Goal: Information Seeking & Learning: Learn about a topic

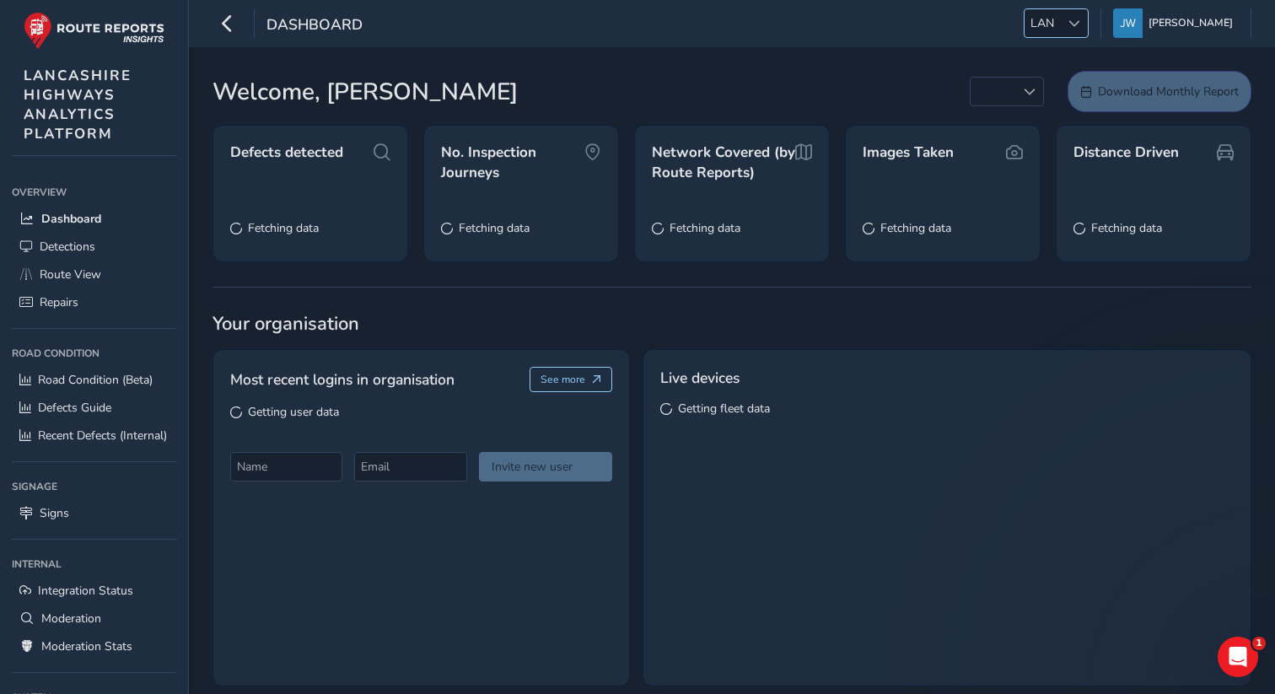
click at [1059, 28] on span "LAN" at bounding box center [1041, 23] width 35 height 28
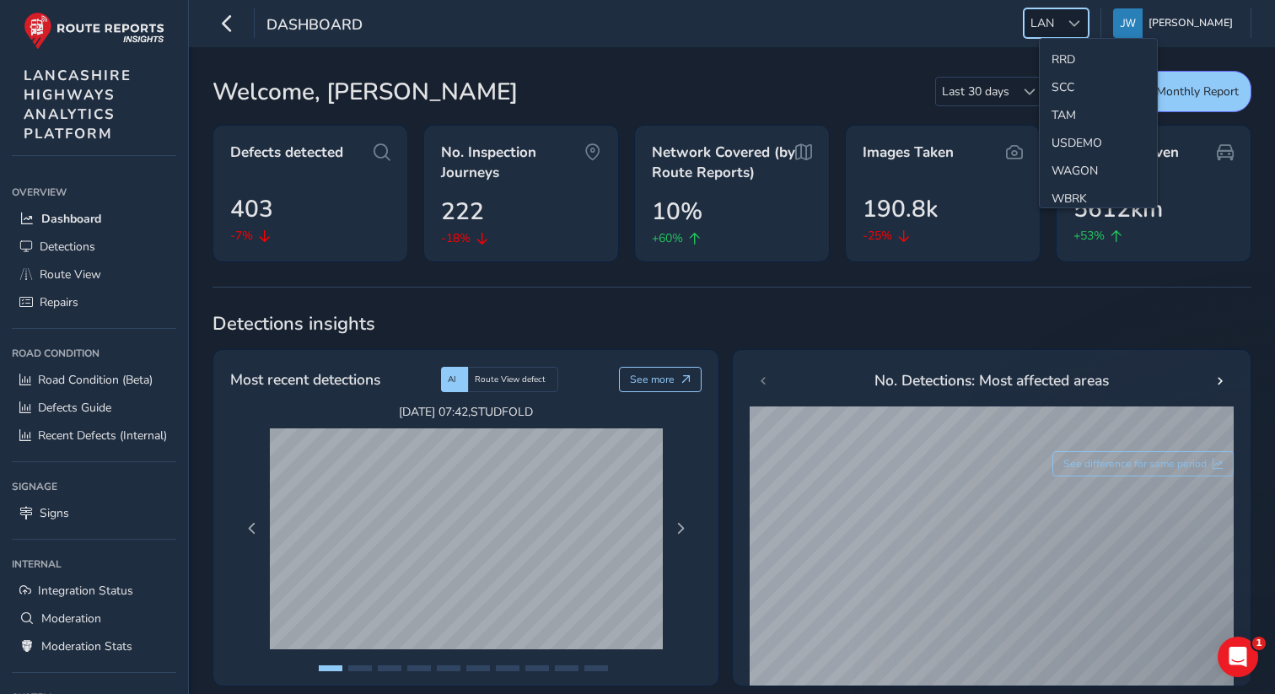
scroll to position [866, 0]
click at [1060, 80] on li "SCC" at bounding box center [1098, 83] width 117 height 28
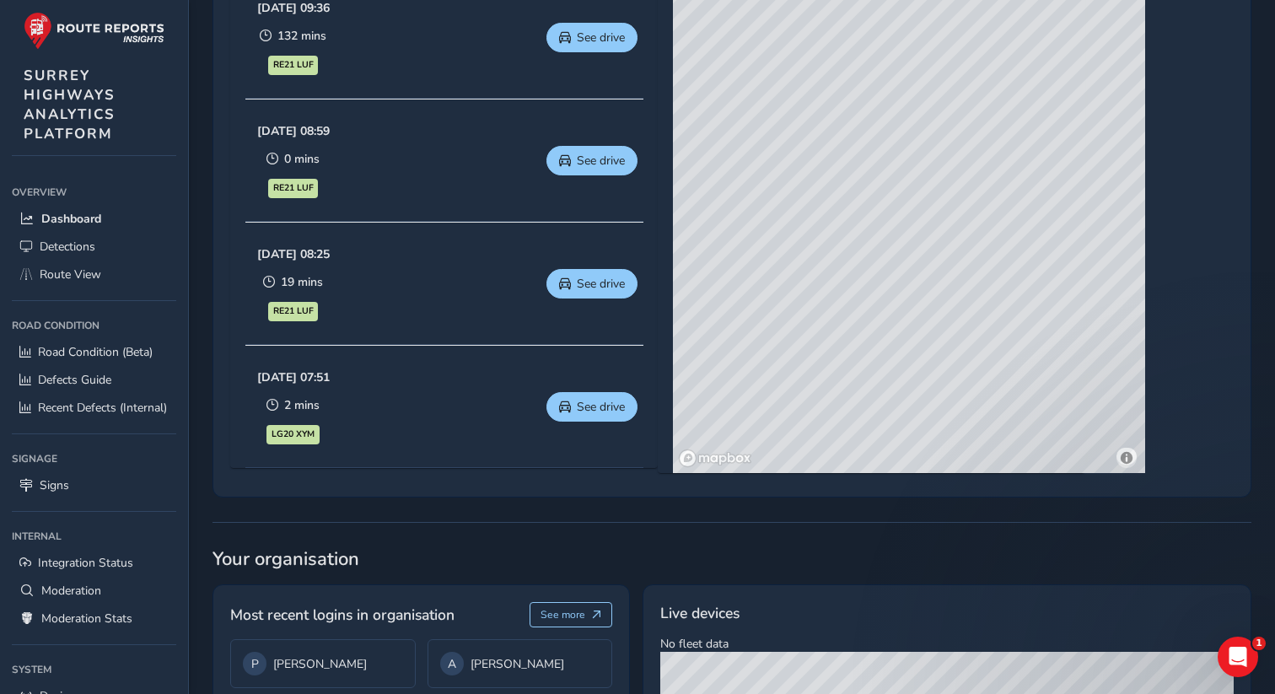
scroll to position [1100, 0]
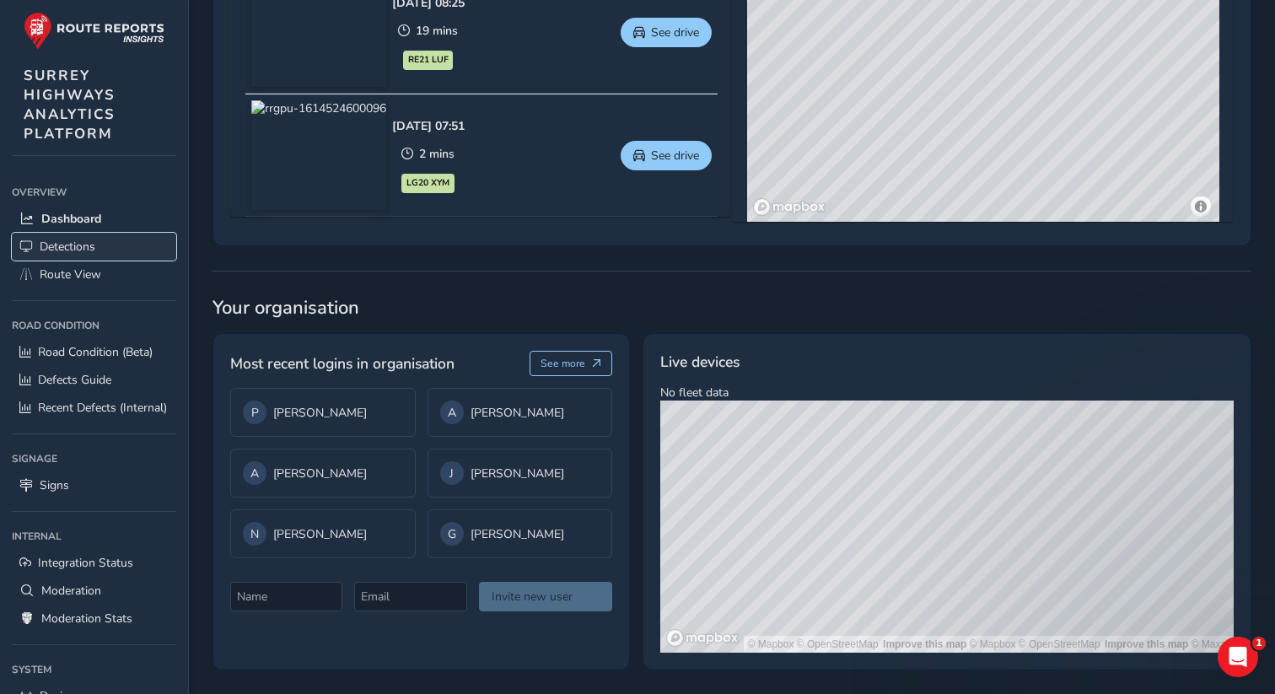
click at [76, 243] on span "Detections" at bounding box center [68, 247] width 56 height 16
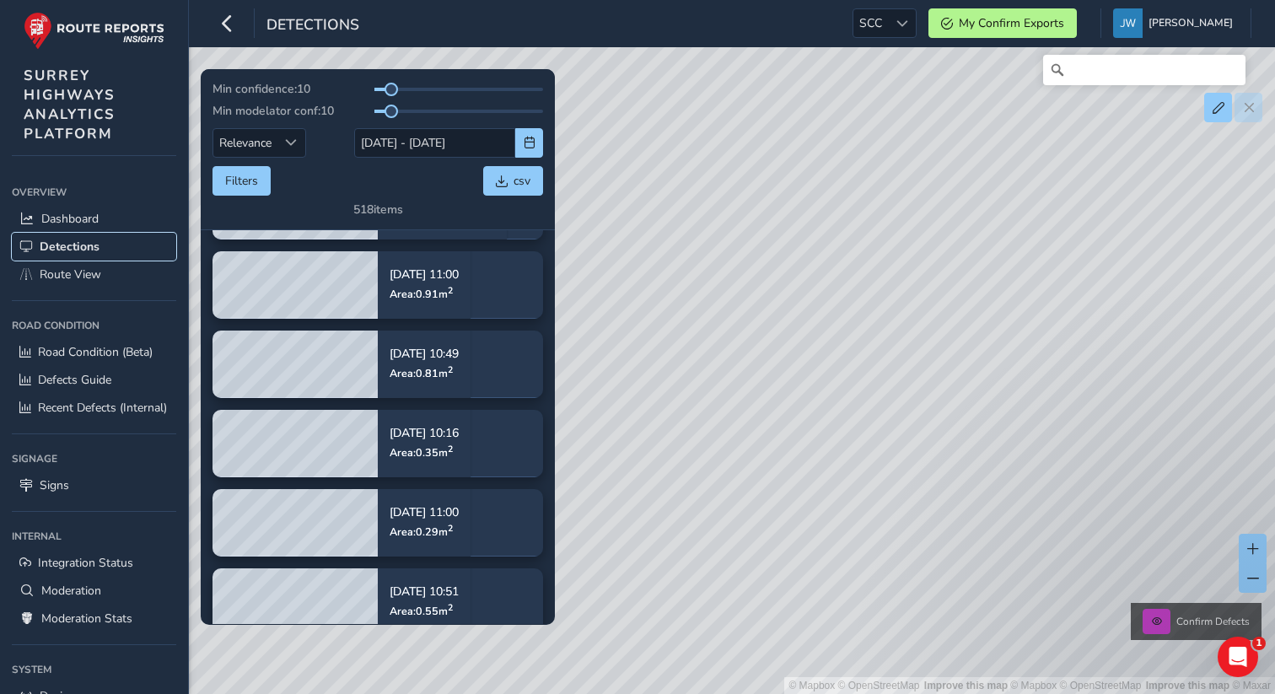
scroll to position [213, 0]
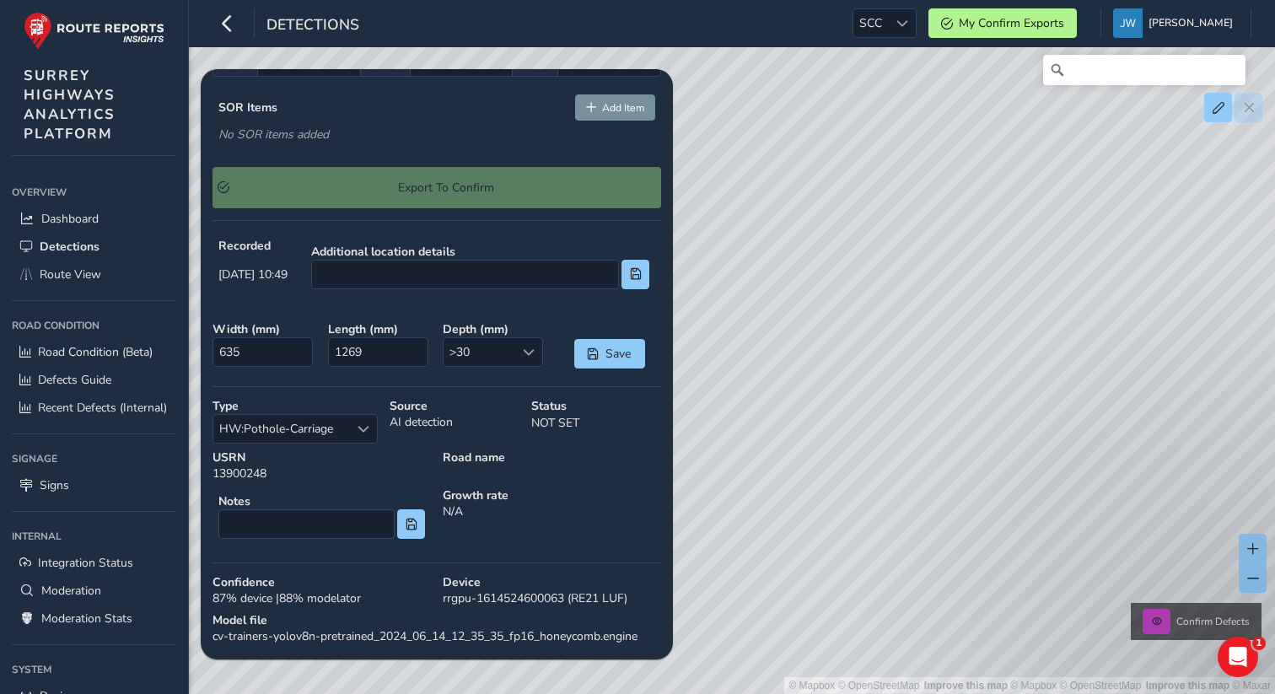
scroll to position [666, 0]
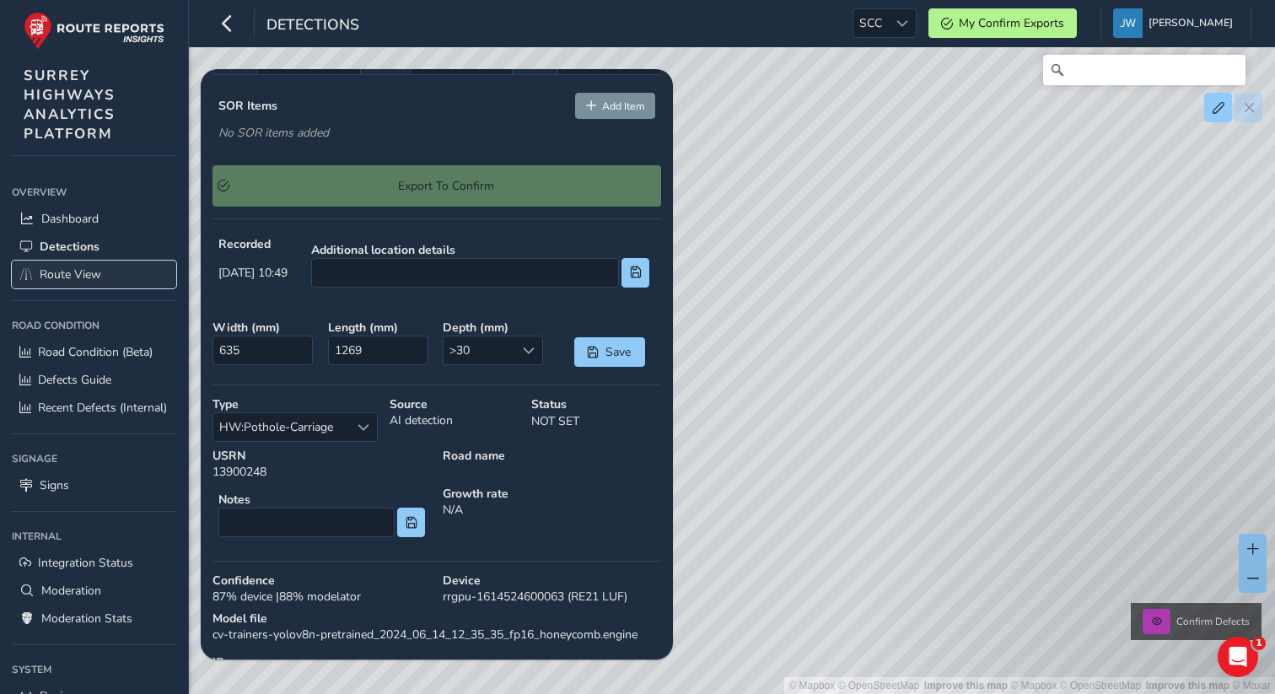
click at [63, 272] on span "Route View" at bounding box center [71, 274] width 62 height 16
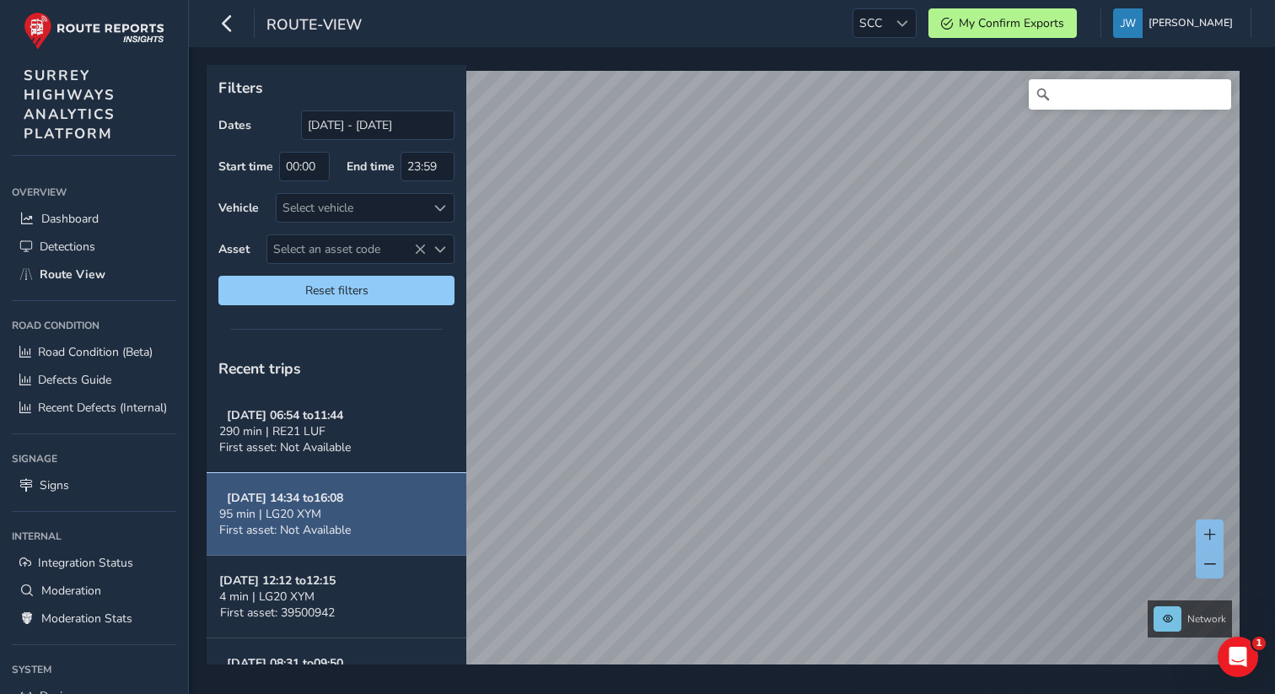
click at [344, 511] on div "95 min | LG20 XYM" at bounding box center [285, 514] width 132 height 16
click at [359, 498] on button "Oct 02, 14:34 to 16:08 95 min | LG20 XYM First asset: Not Available" at bounding box center [337, 514] width 260 height 83
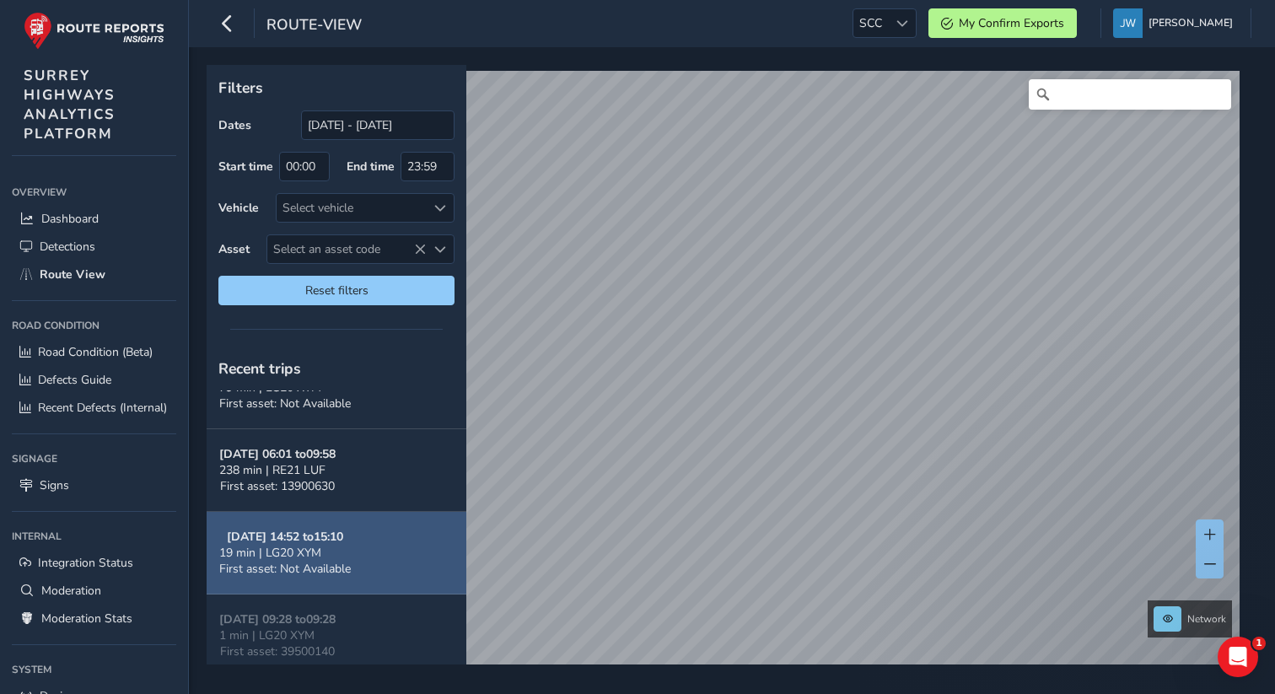
scroll to position [317, 0]
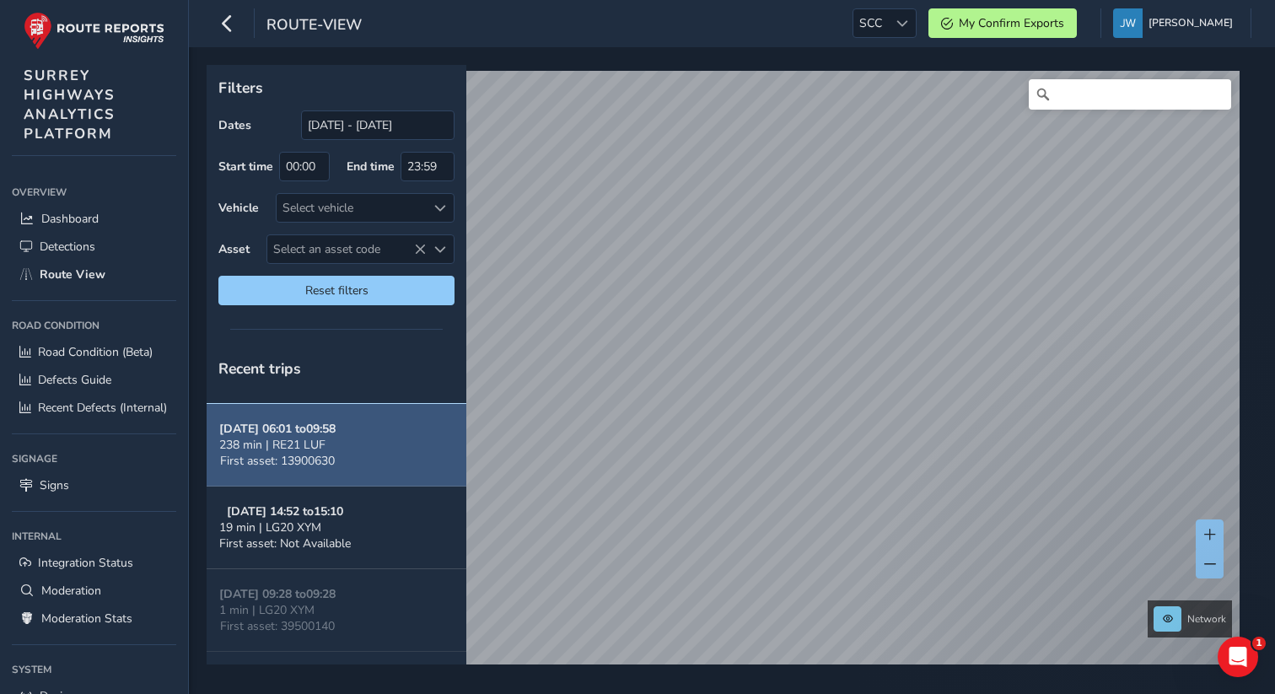
click at [350, 434] on button "Oct 02, 06:01 to 09:58 238 min | RE21 LUF First asset: 13900630" at bounding box center [337, 445] width 260 height 83
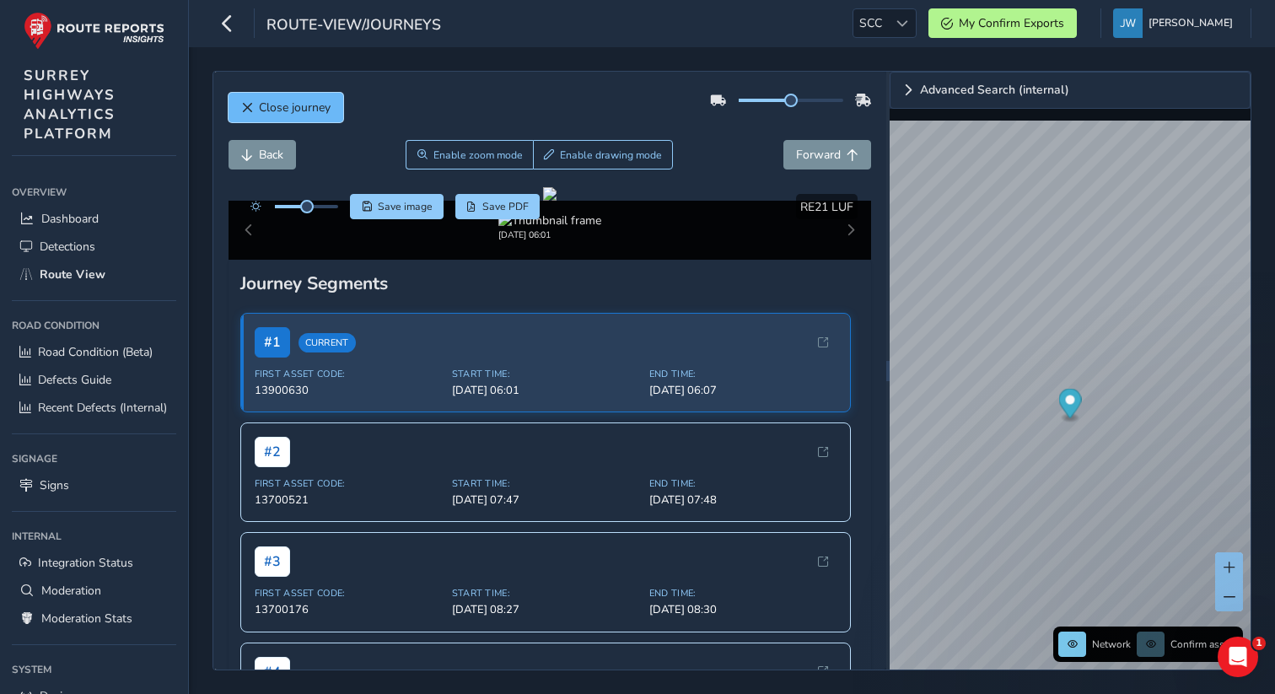
click at [317, 109] on span "Close journey" at bounding box center [295, 107] width 72 height 16
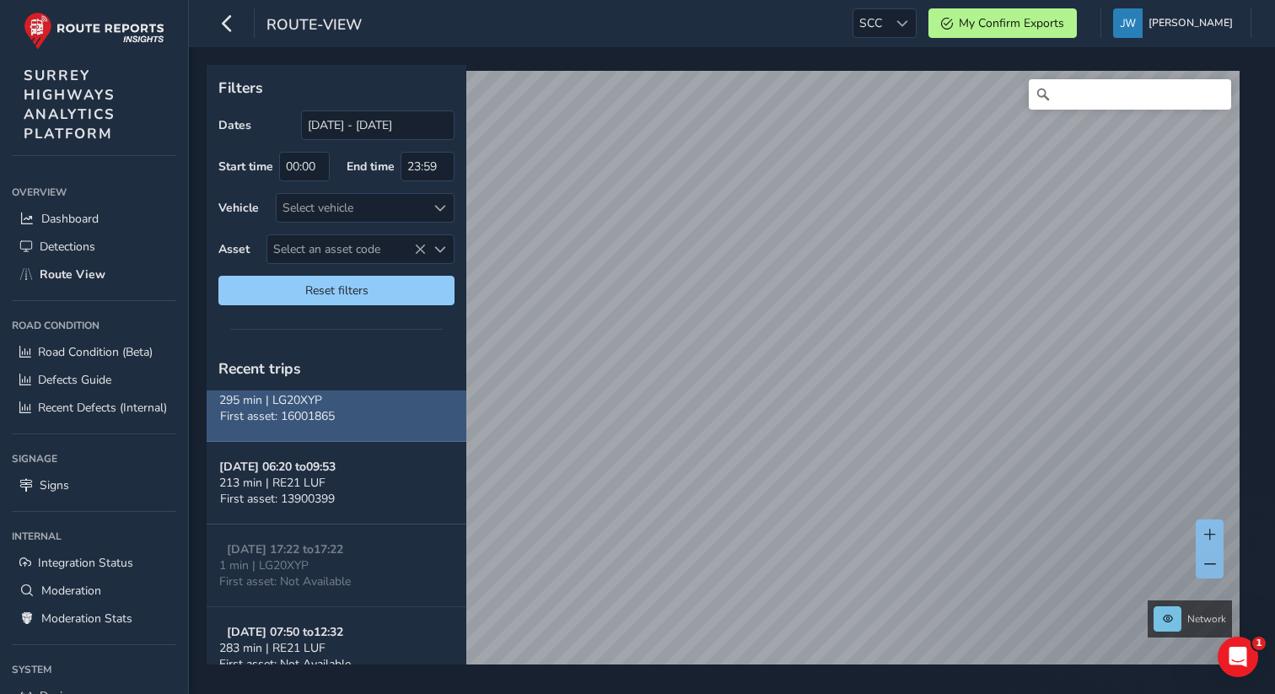
scroll to position [875, 0]
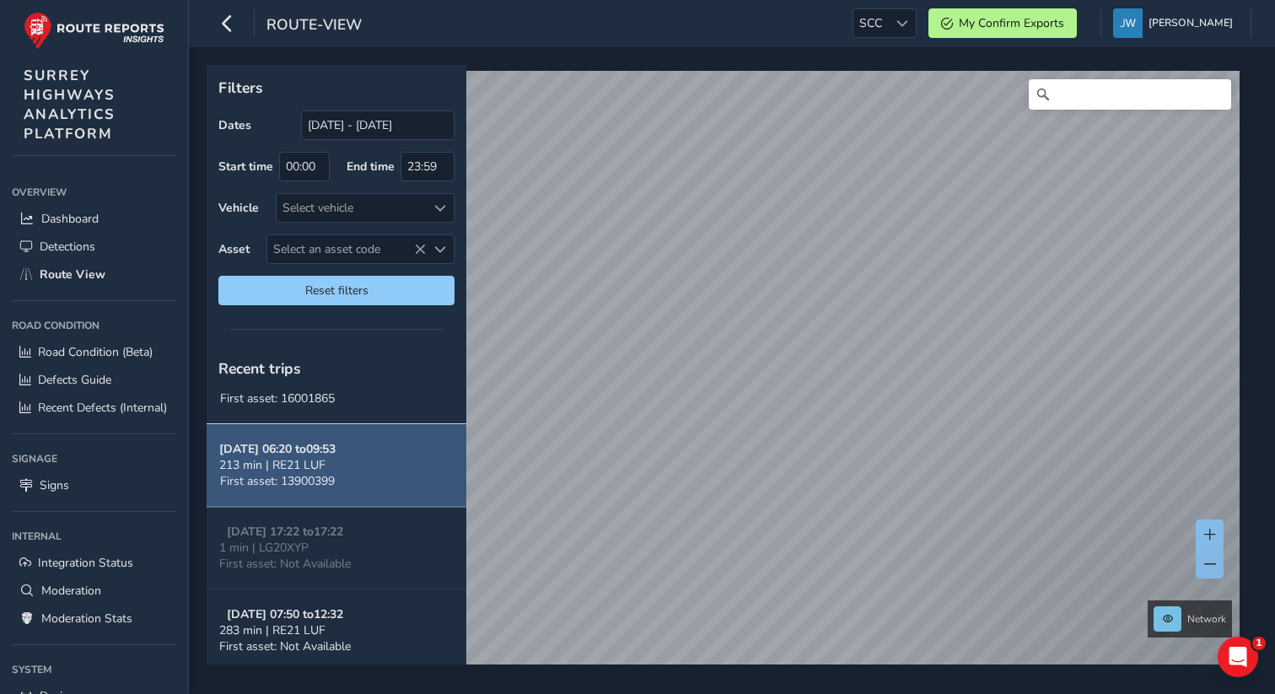
click at [317, 450] on strong "Sep 28, 06:20 to 09:53" at bounding box center [277, 449] width 116 height 16
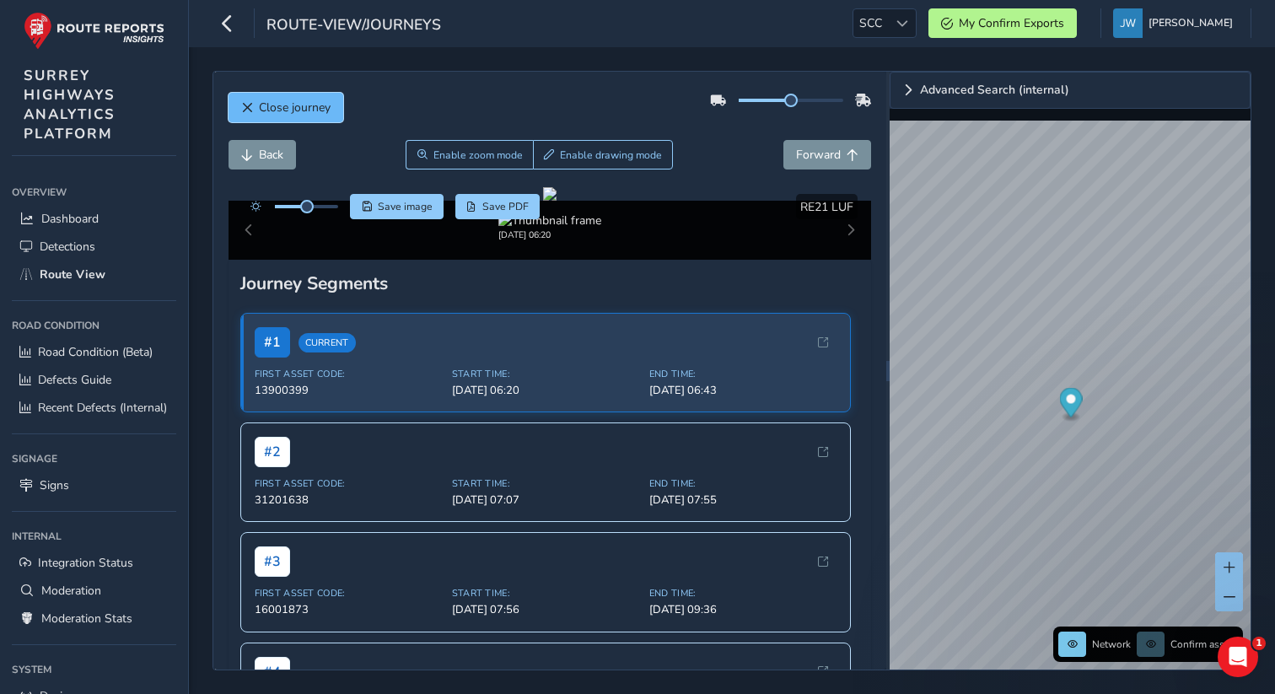
click at [302, 116] on button "Close journey" at bounding box center [286, 108] width 115 height 30
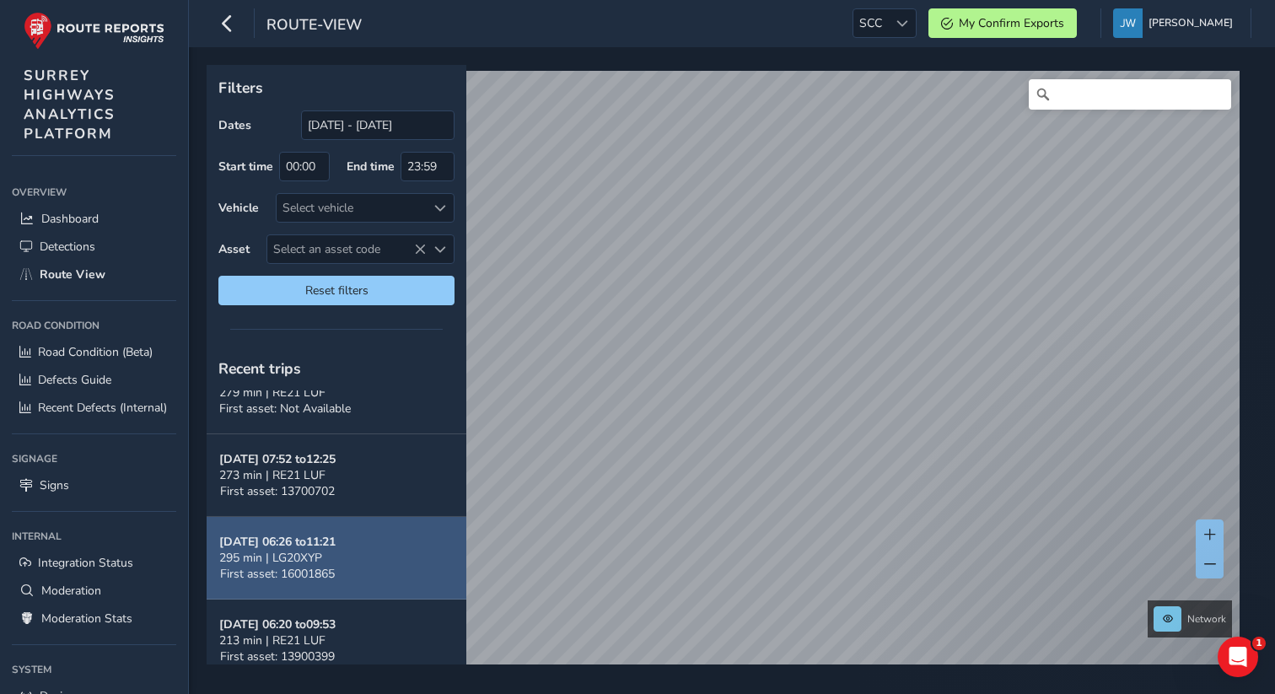
scroll to position [702, 0]
click at [331, 559] on div "295 min | LG20XYP" at bounding box center [277, 555] width 116 height 16
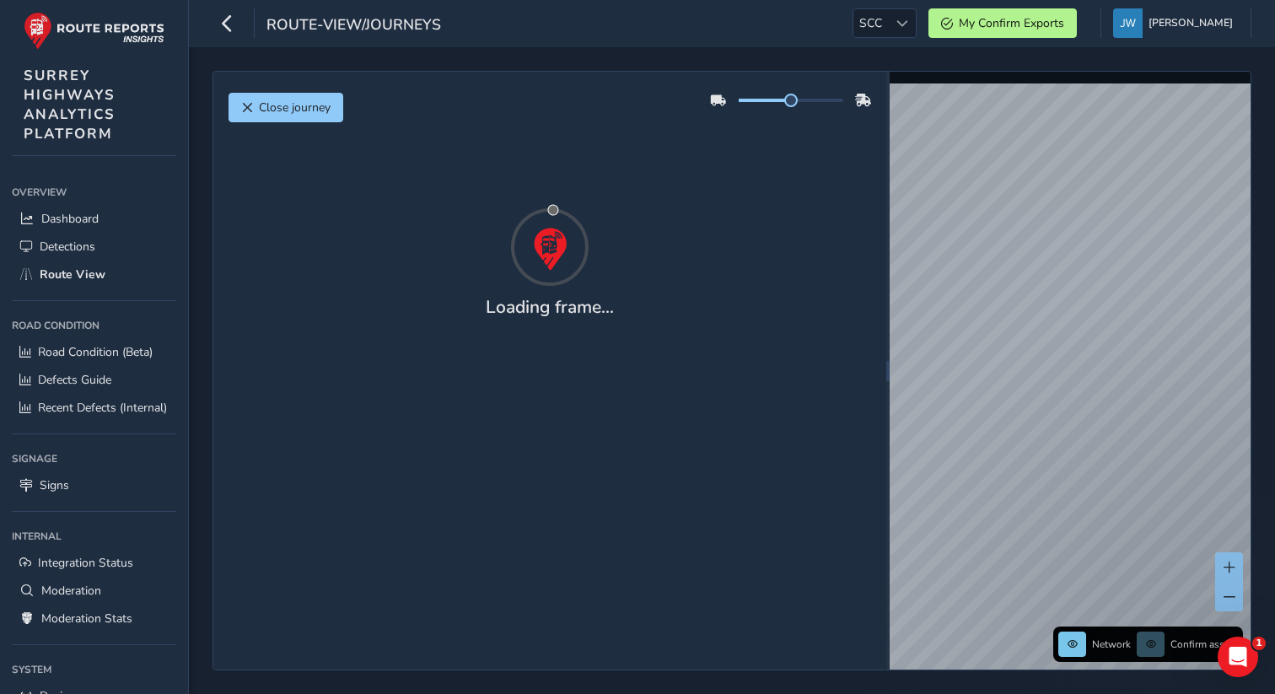
click at [352, 618] on div "Close journey Loading frame..." at bounding box center [549, 371] width 673 height 598
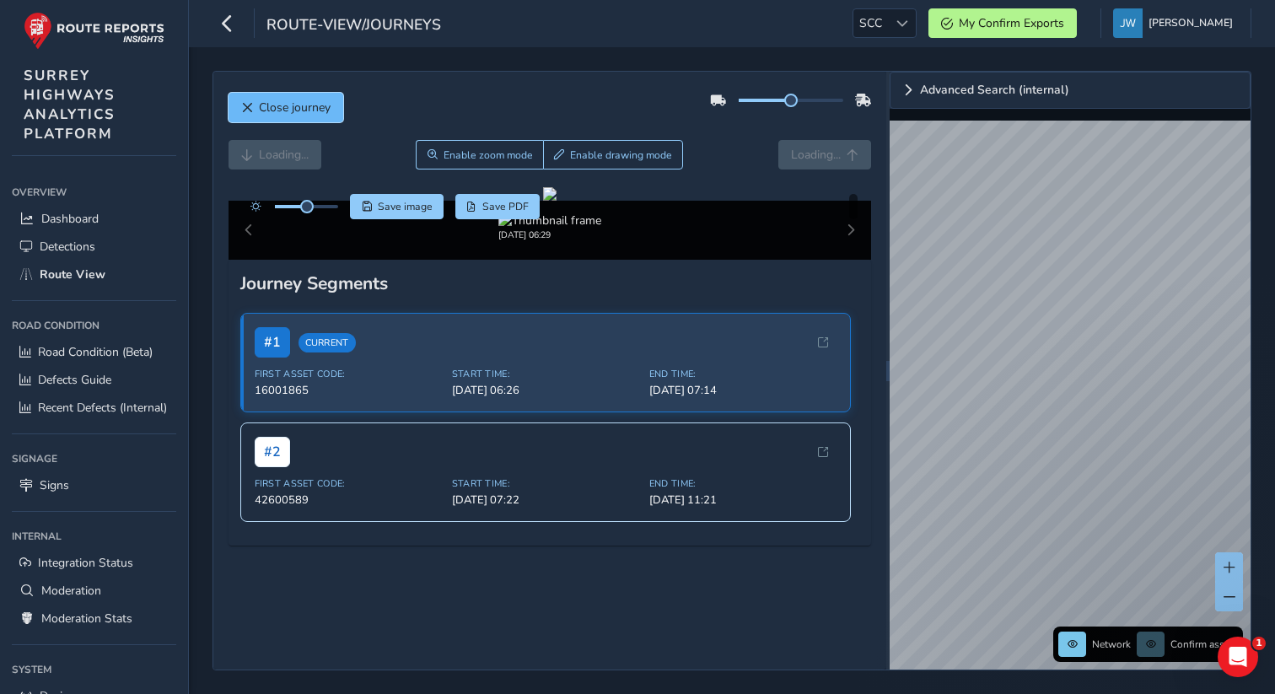
click at [292, 115] on span "Close journey" at bounding box center [295, 107] width 72 height 16
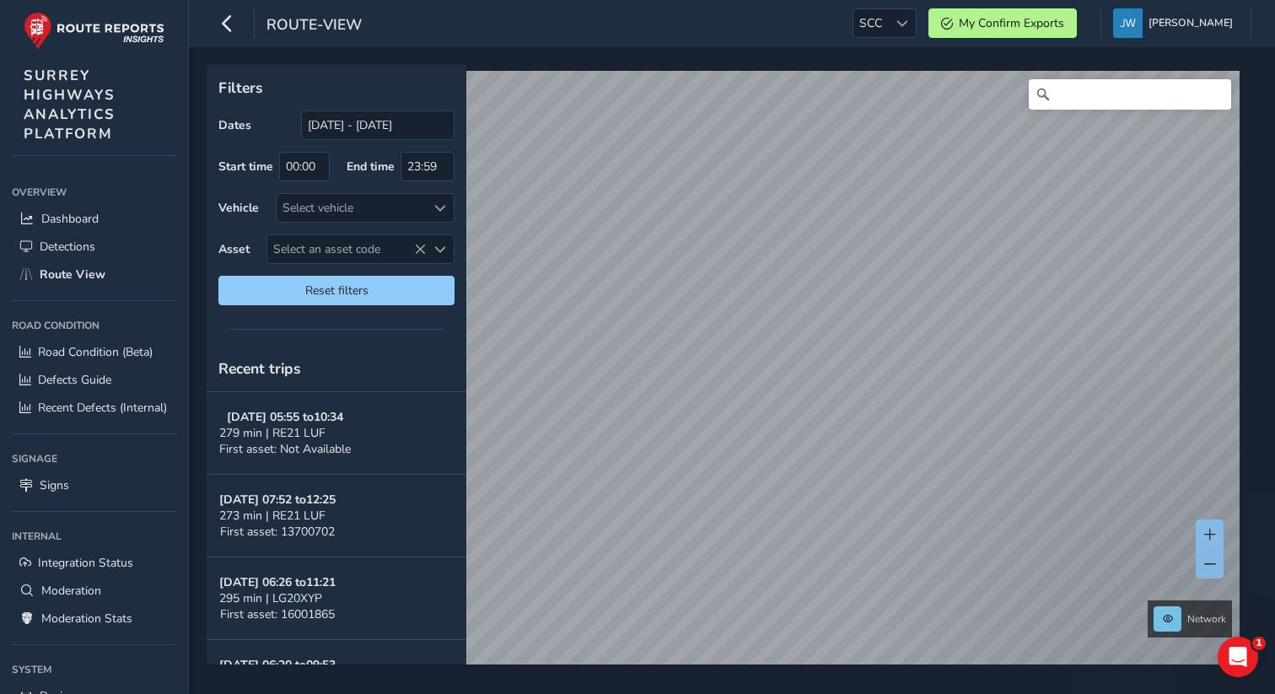
scroll to position [884, 0]
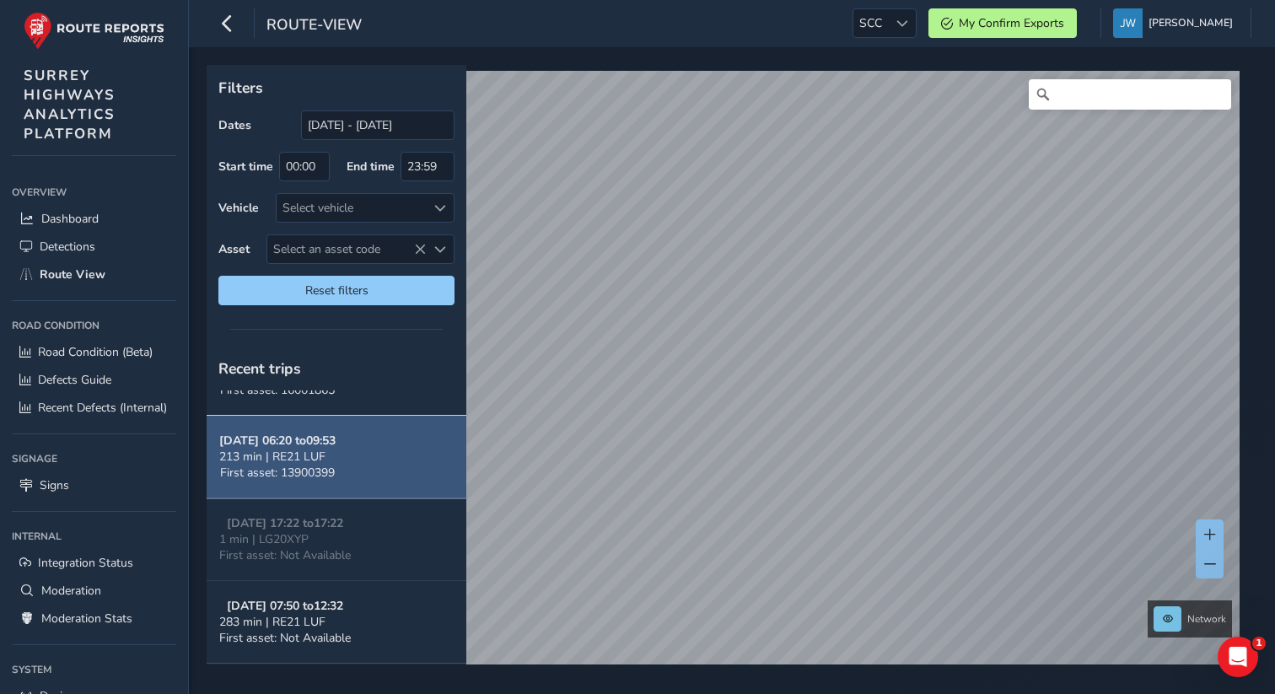
click at [321, 483] on button "Sep 28, 06:20 to 09:53 213 min | RE21 LUF First asset: 13900399" at bounding box center [337, 457] width 260 height 83
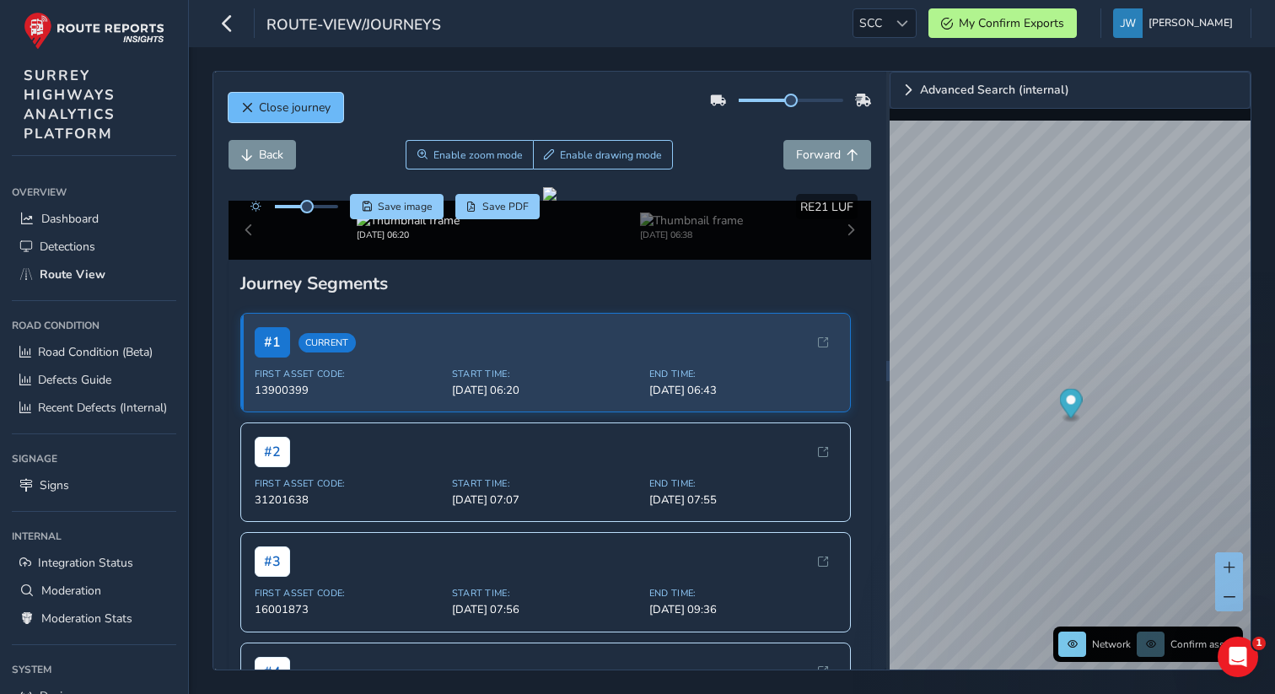
click at [318, 106] on span "Close journey" at bounding box center [295, 107] width 72 height 16
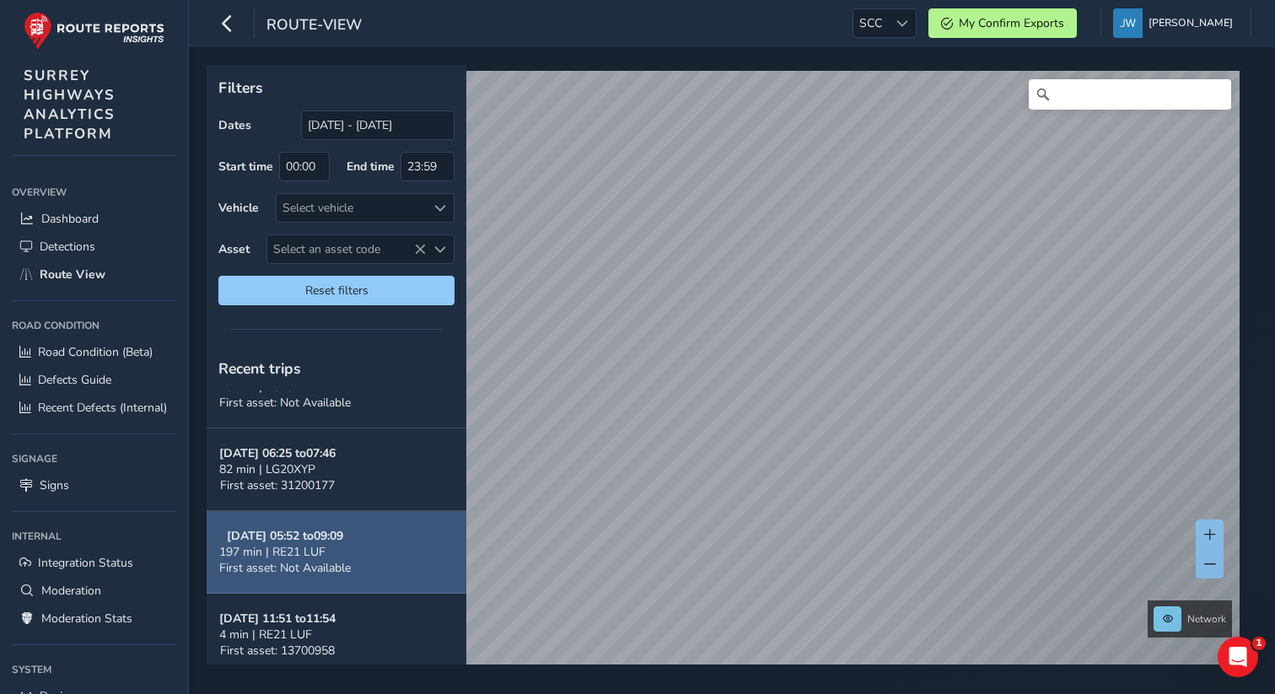
scroll to position [1272, 0]
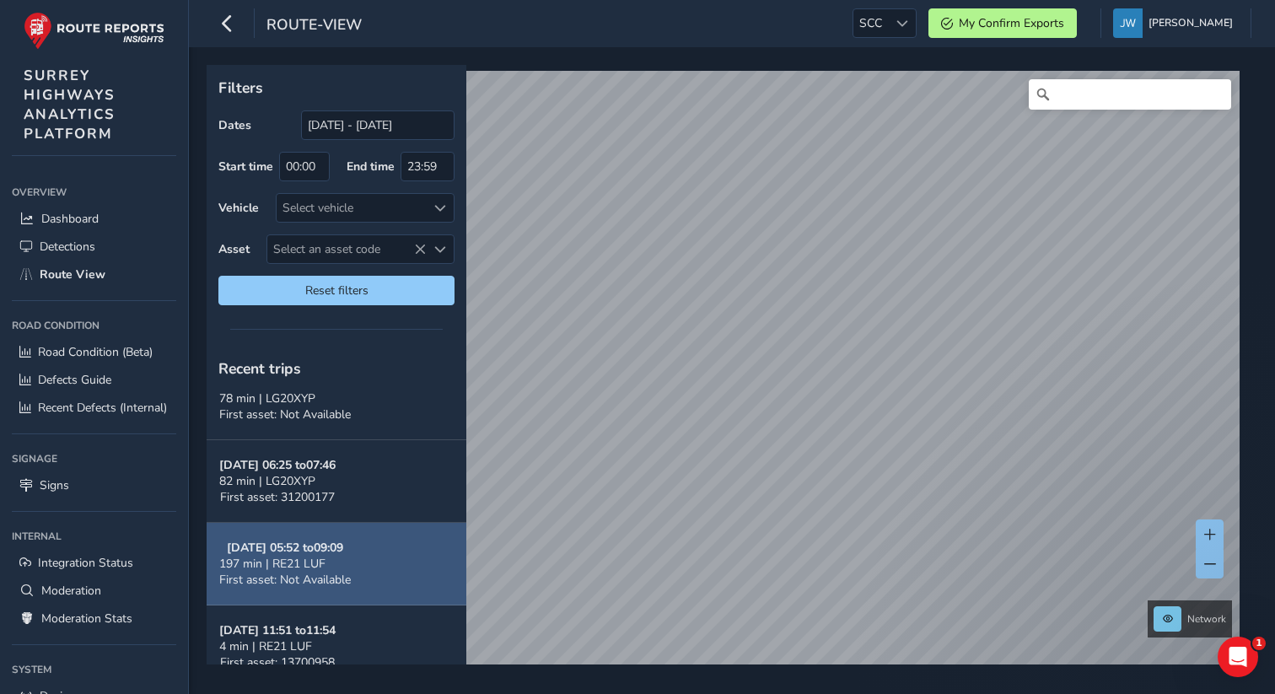
click at [358, 456] on button "Sep 25, 06:25 to 07:46 82 min | LG20XYP First asset: 31200177" at bounding box center [337, 481] width 260 height 83
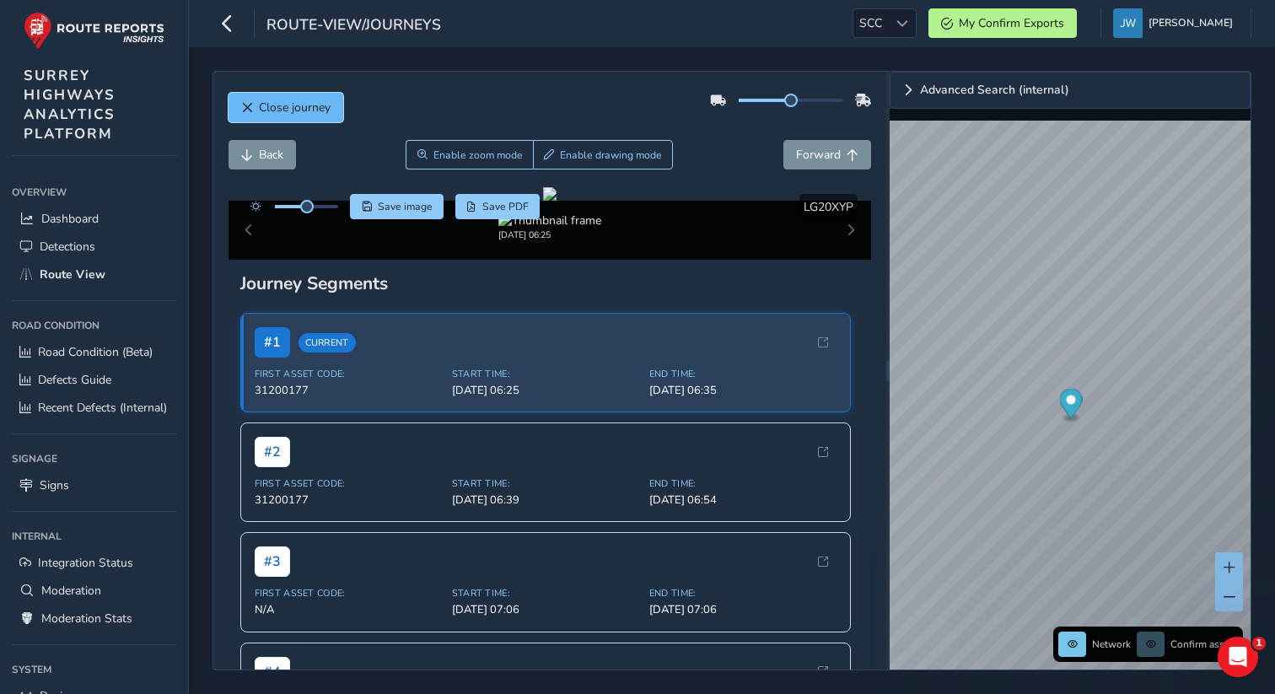
click at [268, 116] on button "Close journey" at bounding box center [286, 108] width 115 height 30
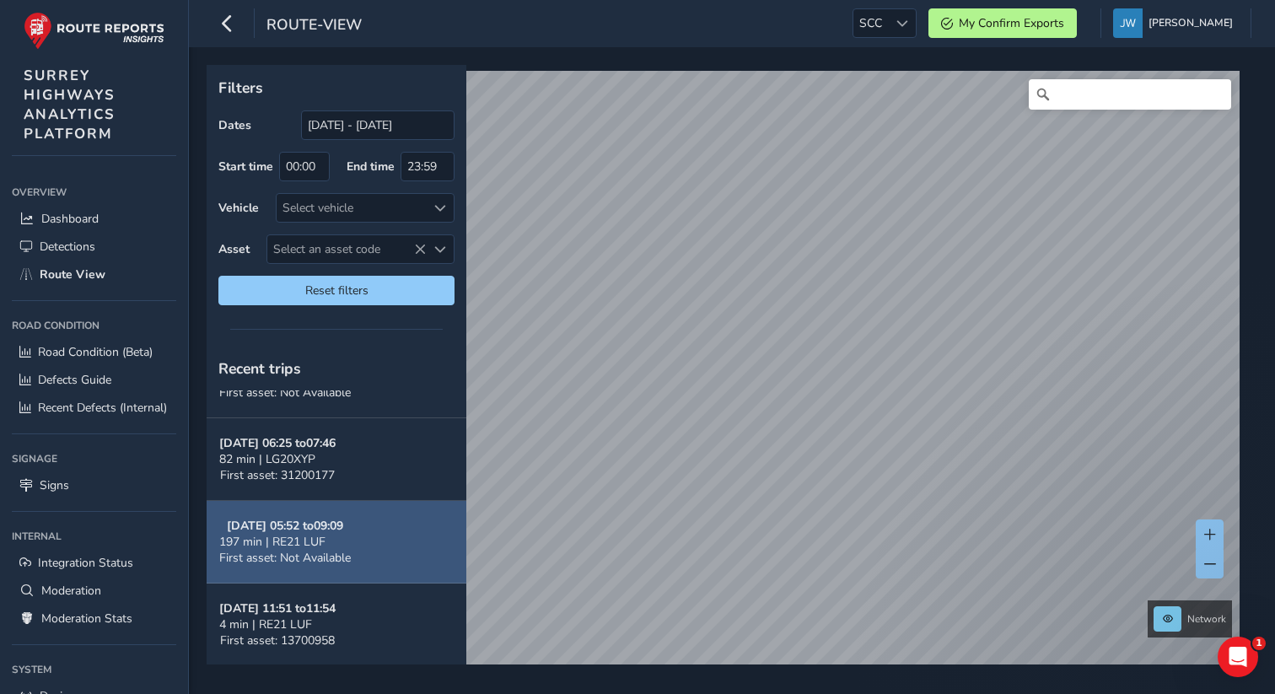
scroll to position [1429, 0]
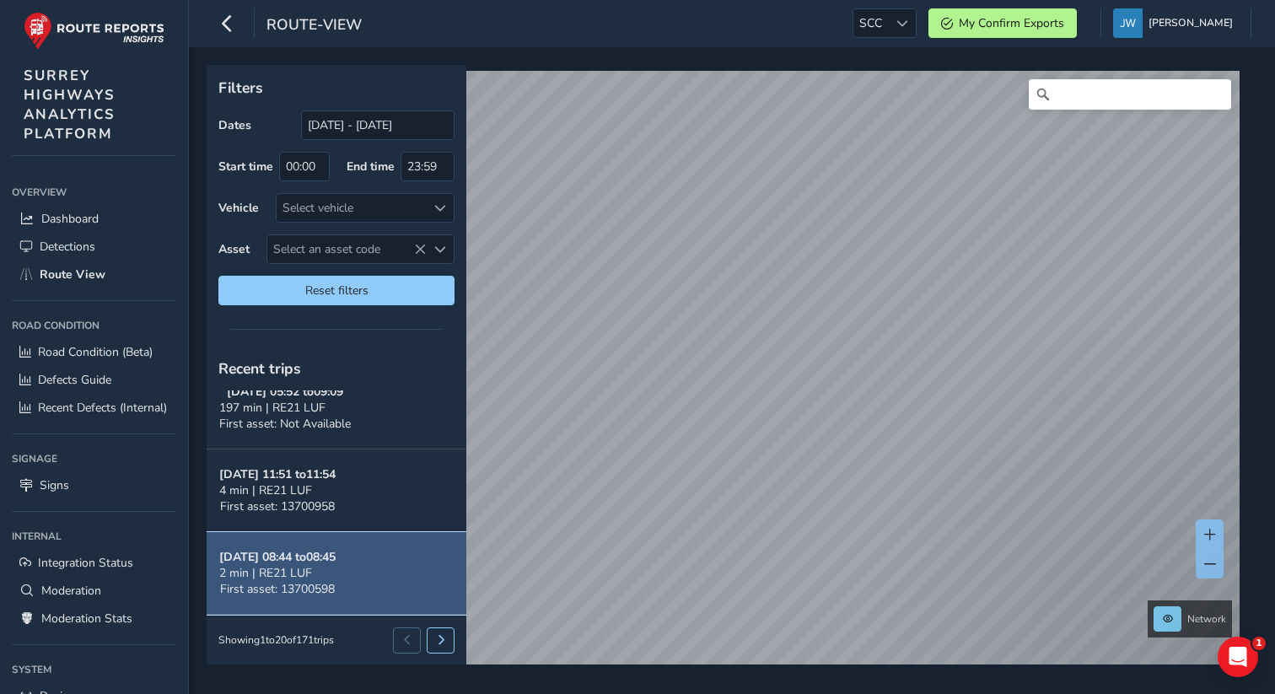
click at [344, 570] on button "Sep 23, 08:44 to 08:45 2 min | RE21 LUF First asset: 13700598" at bounding box center [337, 573] width 260 height 83
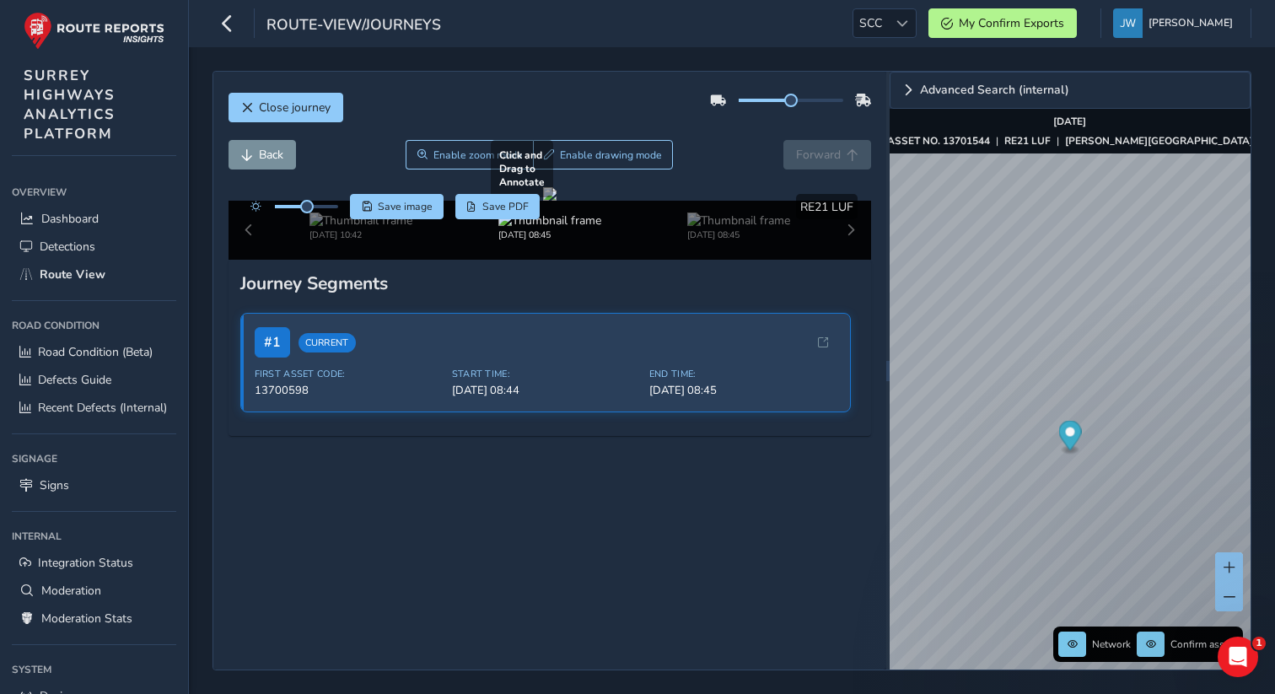
click at [557, 201] on div at bounding box center [549, 193] width 13 height 13
click at [81, 355] on span "Road Condition (Beta)" at bounding box center [95, 352] width 115 height 16
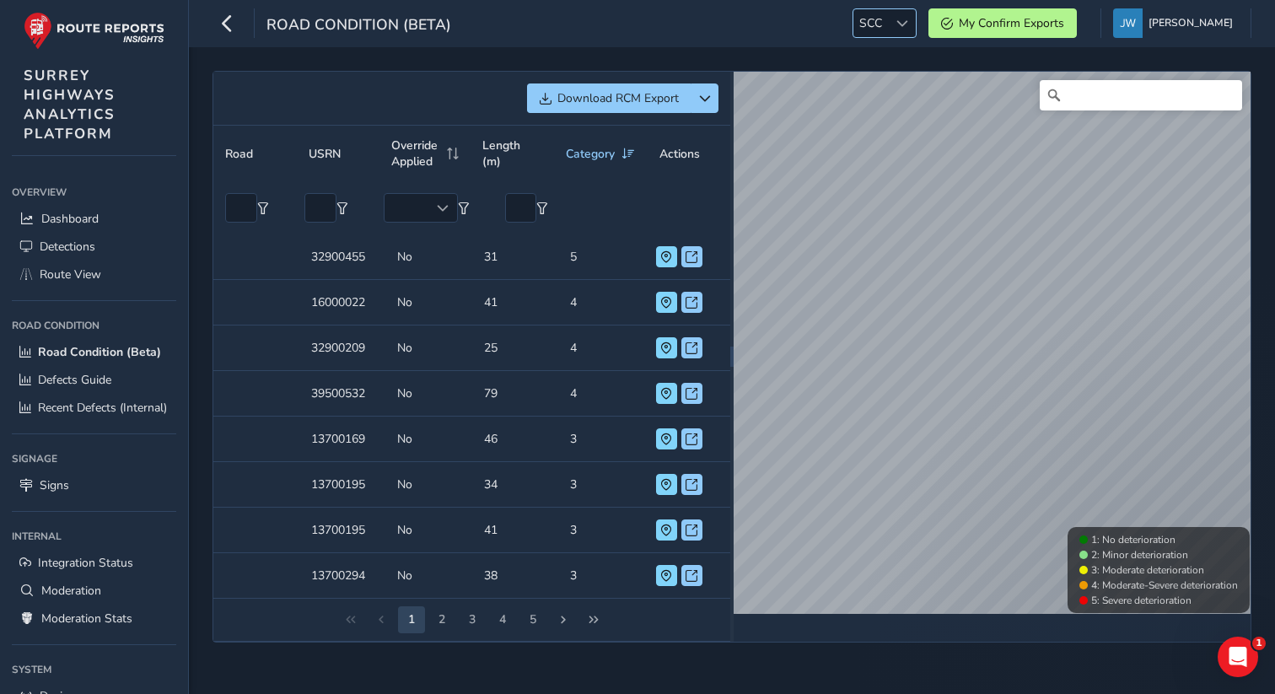
click at [910, 31] on div at bounding box center [902, 23] width 28 height 28
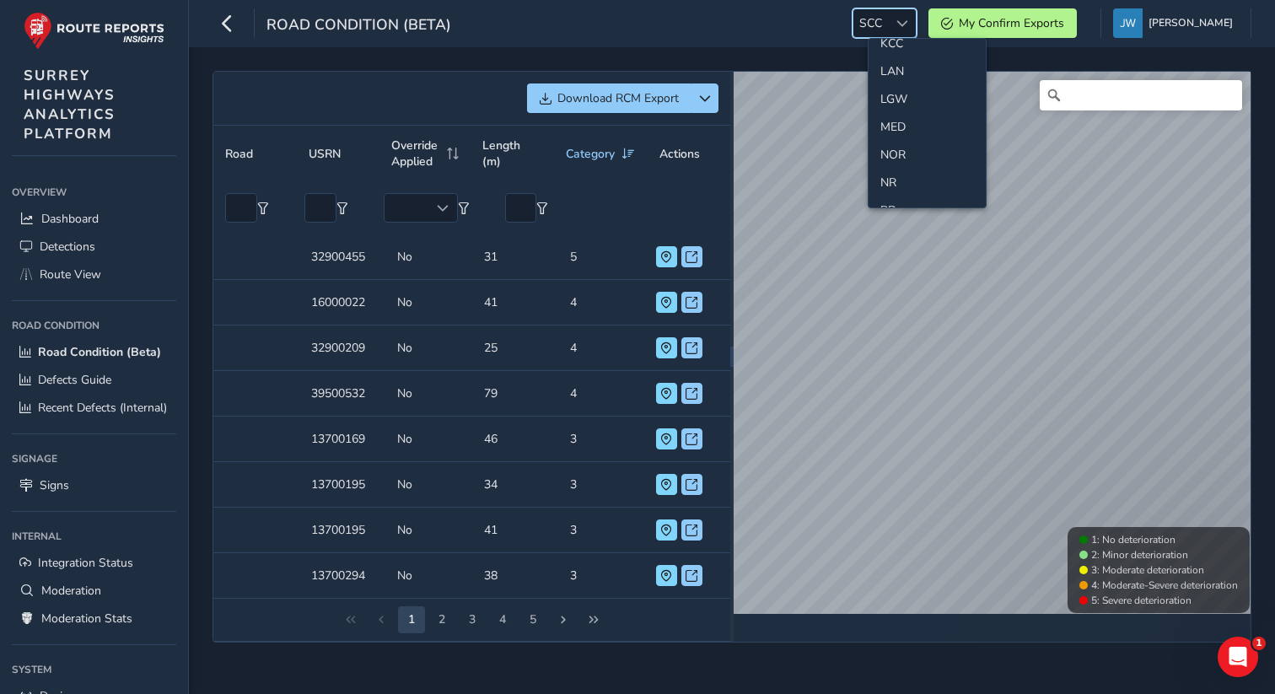
scroll to position [492, 0]
click at [899, 116] on li "LGW" at bounding box center [926, 123] width 117 height 28
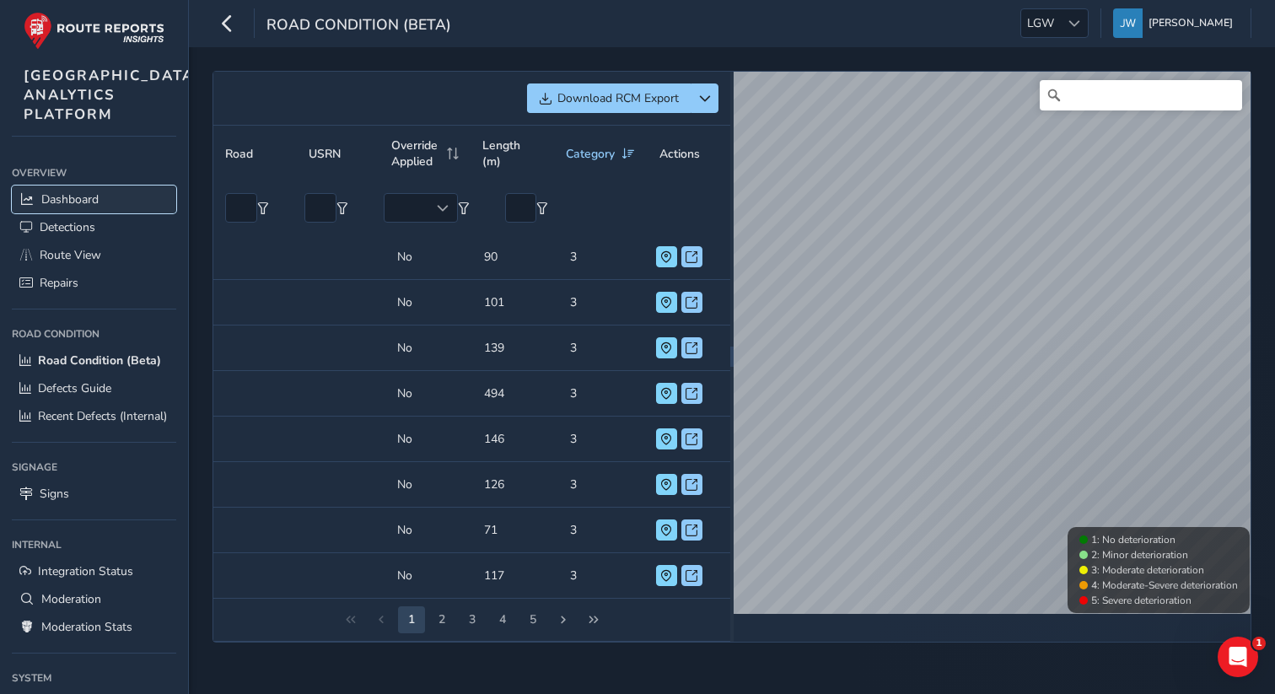
click at [87, 207] on span "Dashboard" at bounding box center [69, 199] width 57 height 16
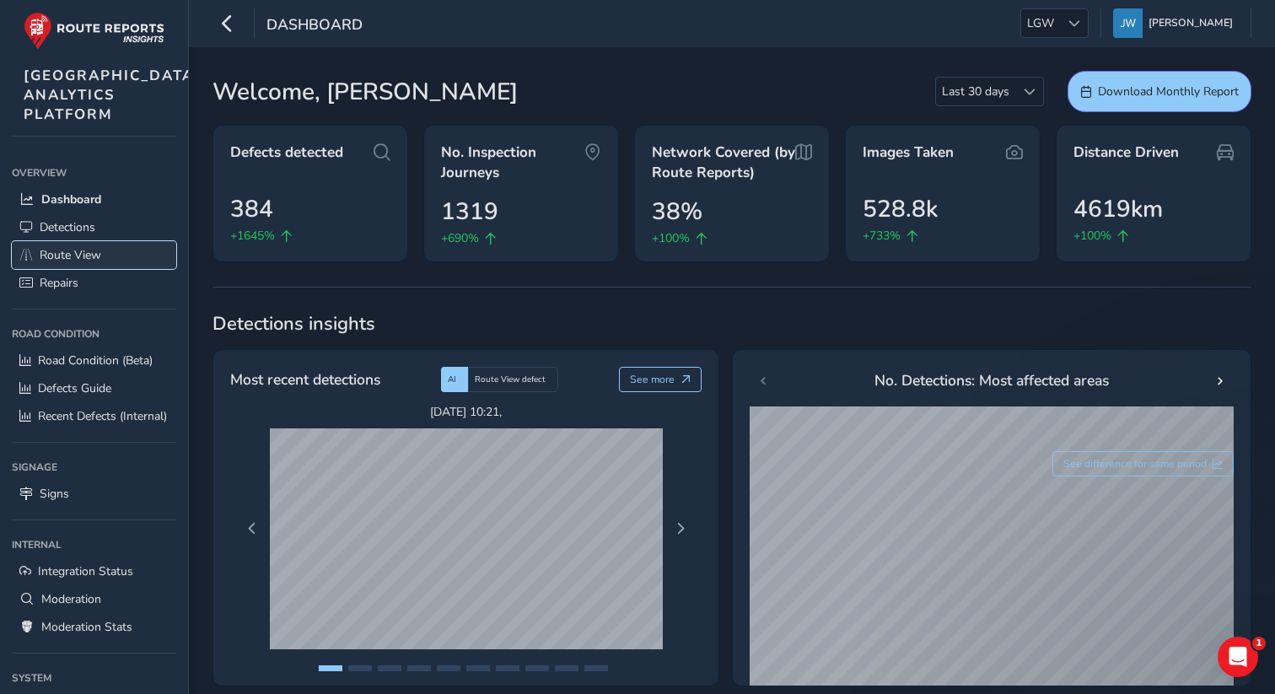
click at [84, 263] on span "Route View" at bounding box center [71, 255] width 62 height 16
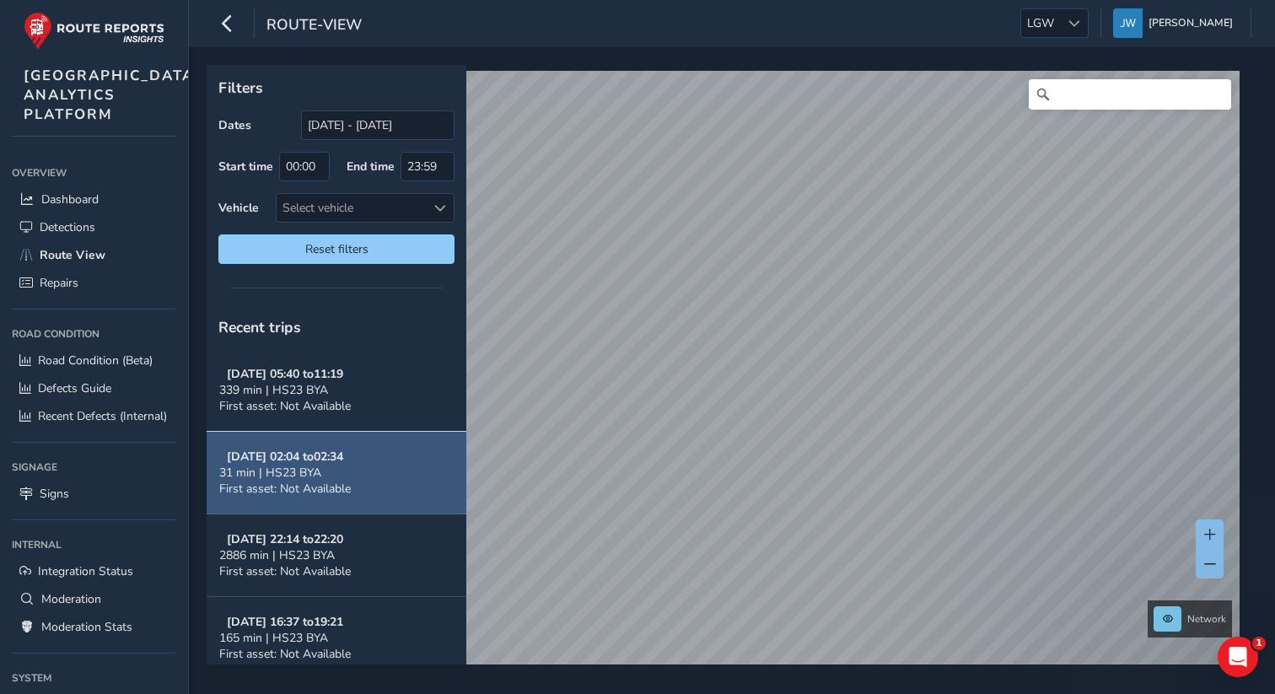
click at [330, 467] on div "31 min | HS23 BYA" at bounding box center [285, 473] width 132 height 16
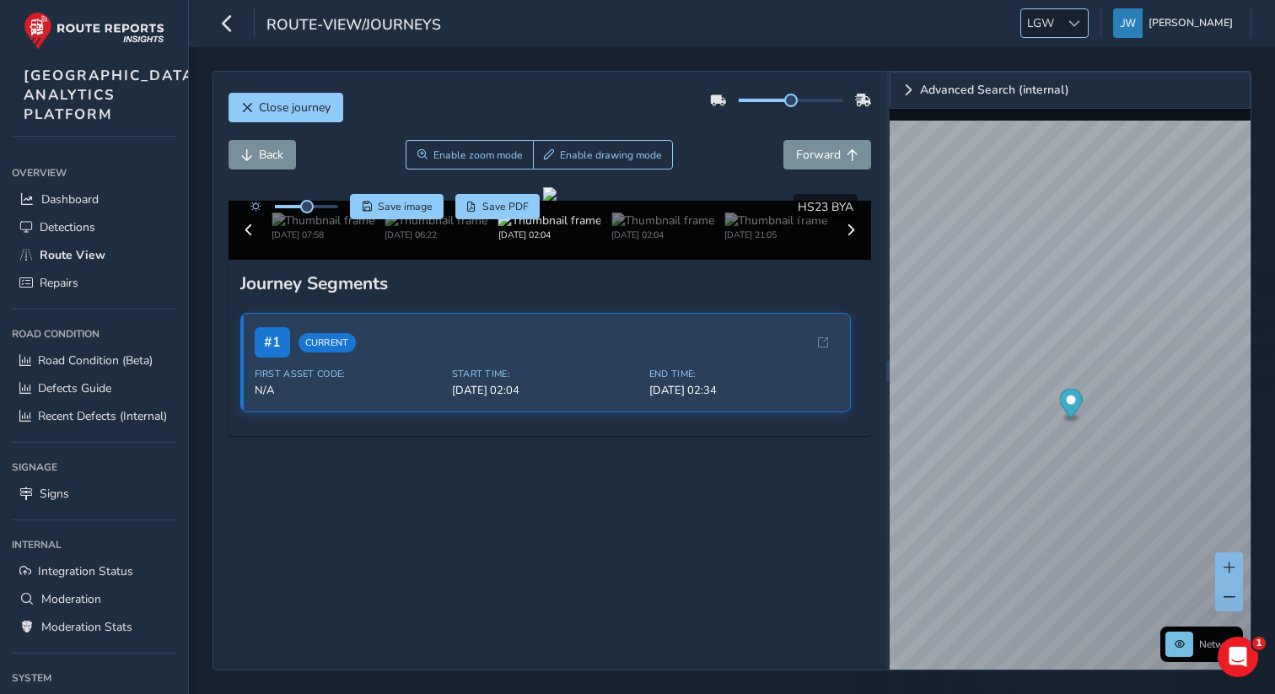
click at [1078, 32] on div at bounding box center [1074, 23] width 28 height 28
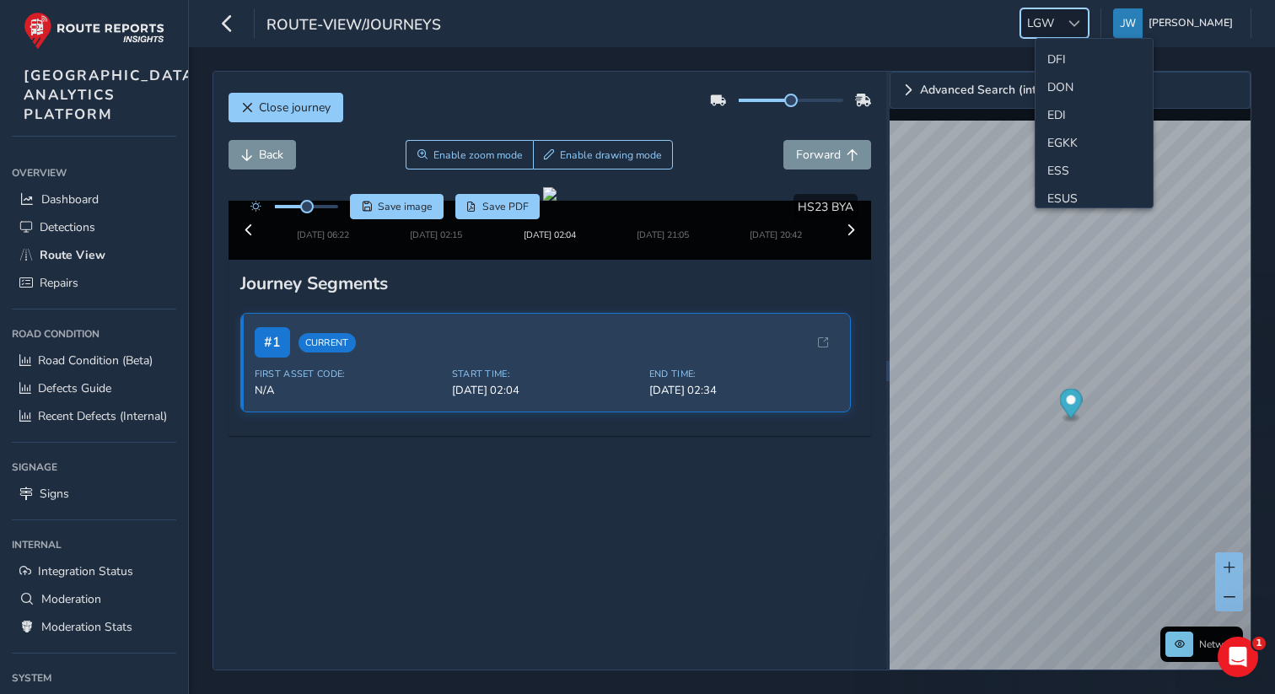
scroll to position [172, 0]
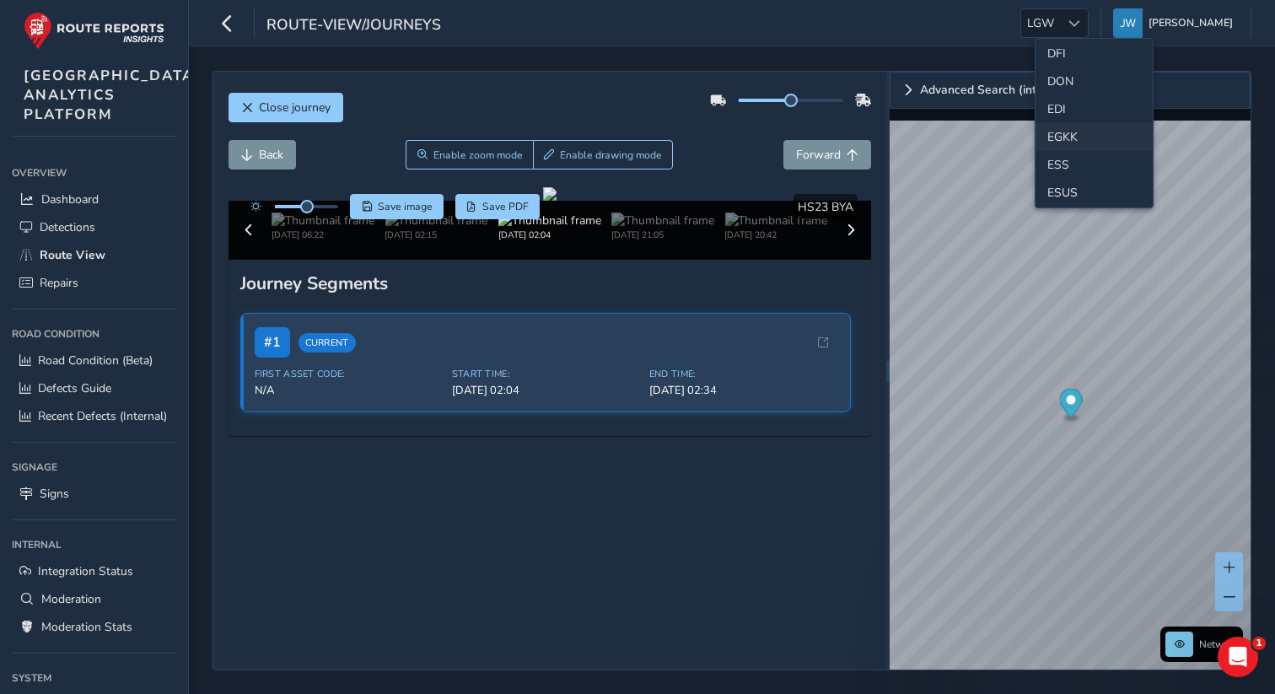
click at [1057, 133] on li "EGKK" at bounding box center [1093, 137] width 117 height 28
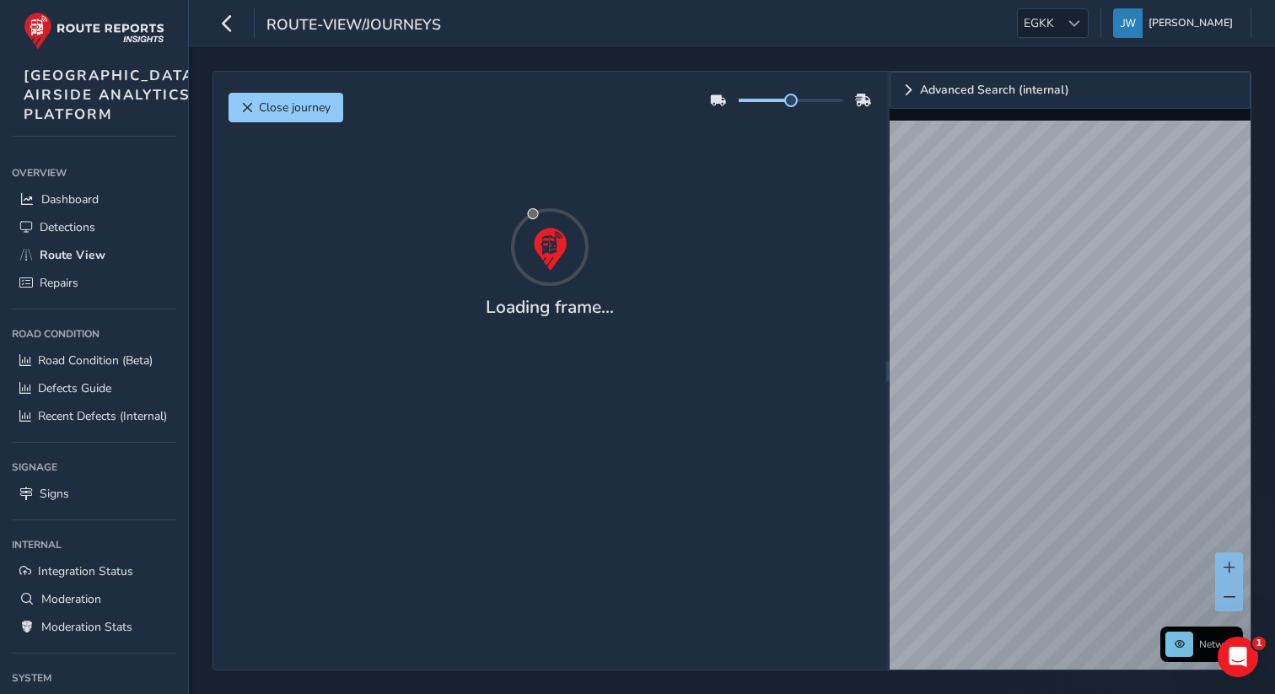
click at [772, 490] on div "Close journey Loading frame..." at bounding box center [549, 371] width 673 height 598
click at [72, 207] on span "Dashboard" at bounding box center [69, 199] width 57 height 16
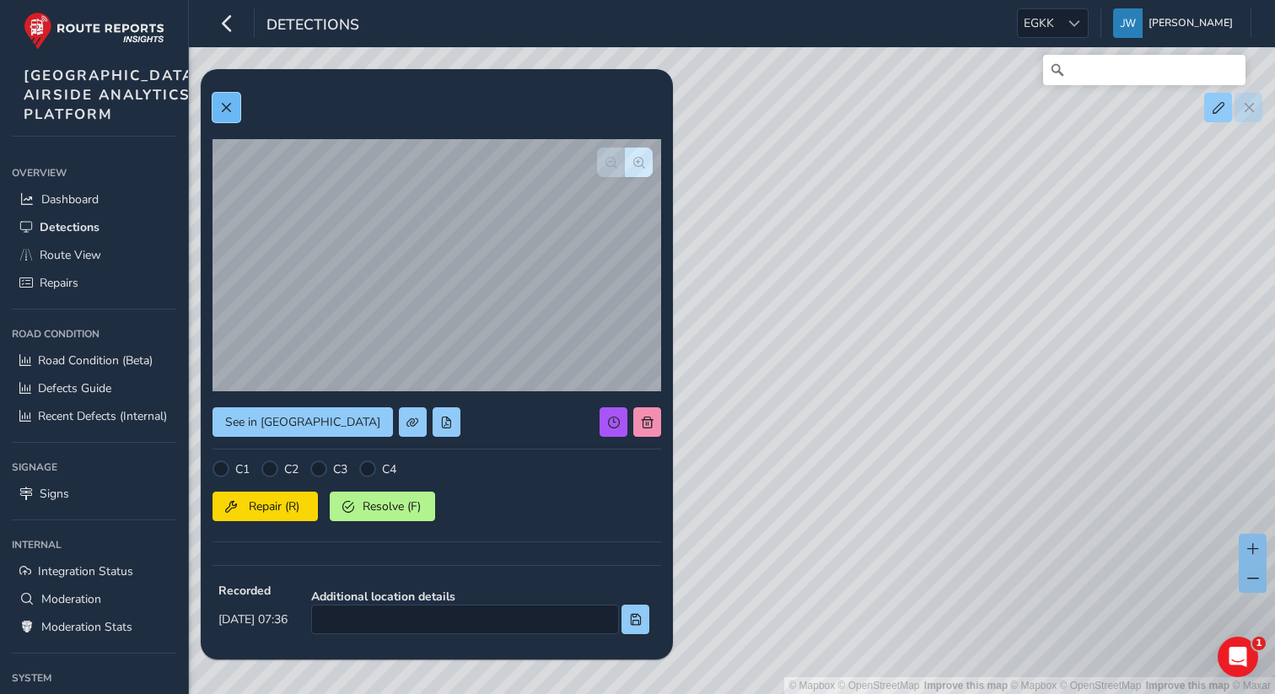
click at [234, 111] on button at bounding box center [226, 108] width 28 height 30
